Goal: Information Seeking & Learning: Learn about a topic

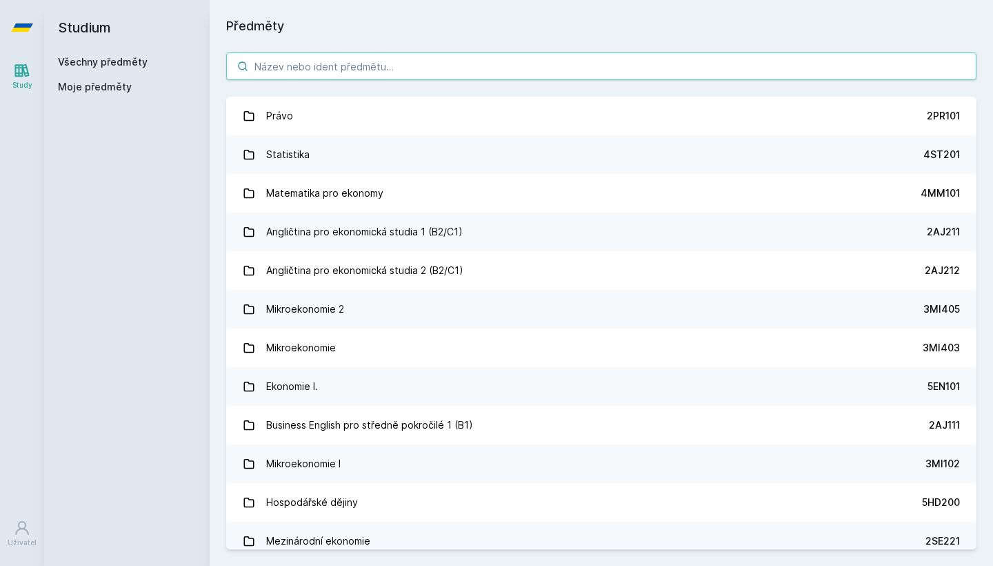
click at [445, 63] on input "search" at bounding box center [601, 66] width 751 height 28
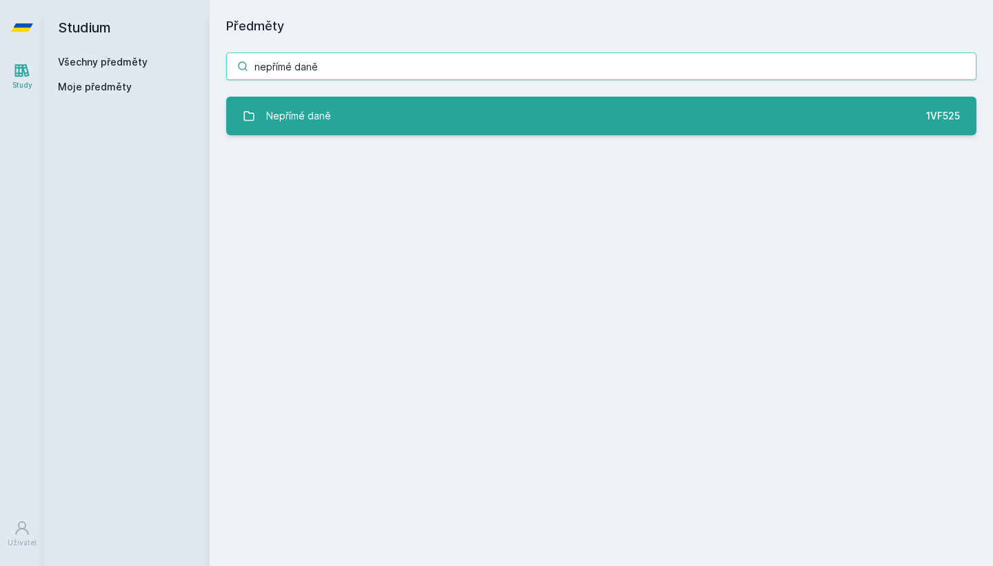
type input "nepřímé daně"
click at [414, 117] on link "Nepřímé daně 1VF525" at bounding box center [601, 116] width 751 height 39
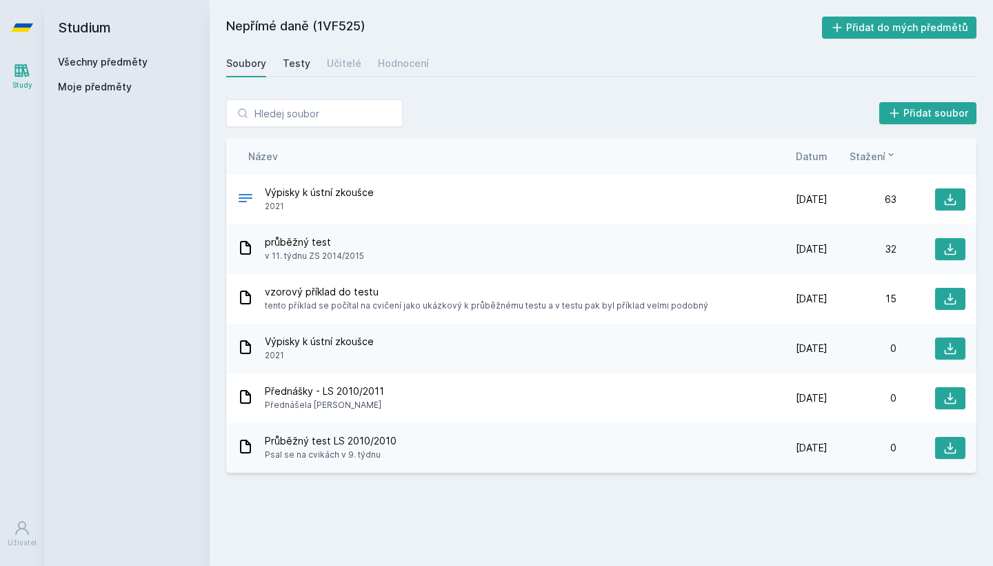
click at [299, 60] on div "Testy" at bounding box center [297, 64] width 28 height 14
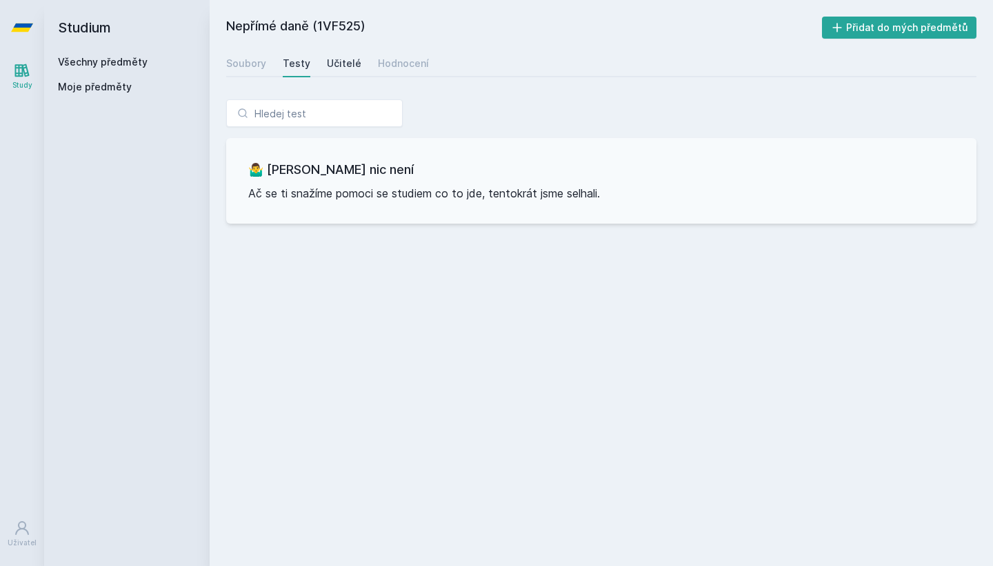
click at [348, 59] on div "Učitelé" at bounding box center [344, 64] width 34 height 14
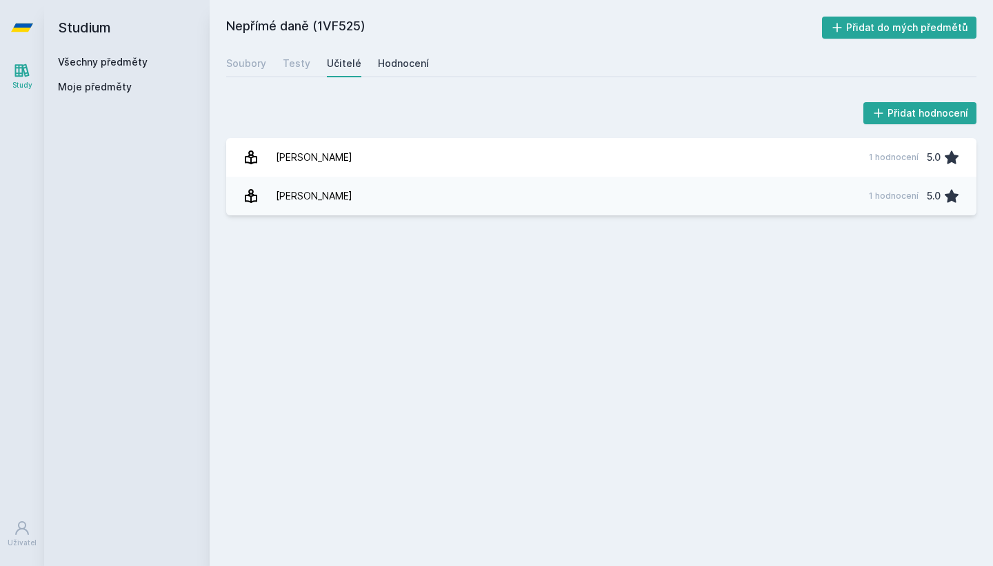
click at [395, 60] on div "Hodnocení" at bounding box center [403, 64] width 51 height 14
